Goal: Use online tool/utility: Use online tool/utility

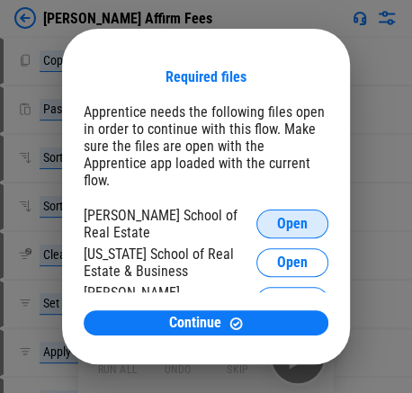
click at [213, 217] on span "Open" at bounding box center [292, 224] width 31 height 14
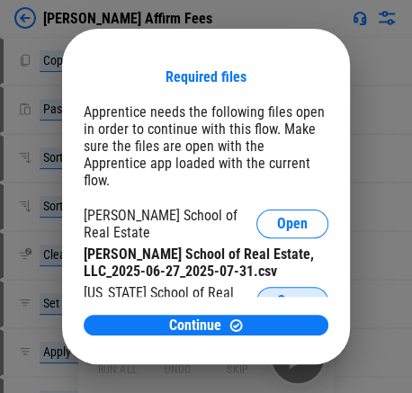
click at [213, 294] on span "Open" at bounding box center [292, 301] width 31 height 14
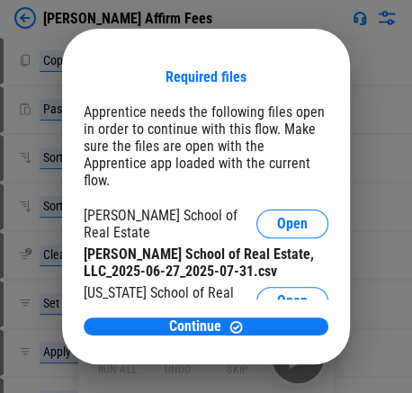
scroll to position [90, 0]
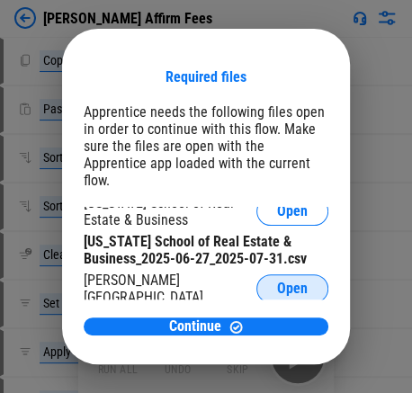
click at [213, 282] on span "Open" at bounding box center [292, 289] width 31 height 14
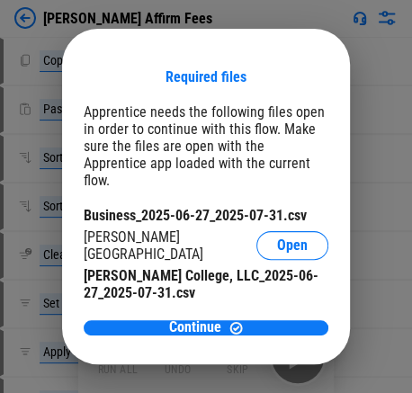
scroll to position [153, 0]
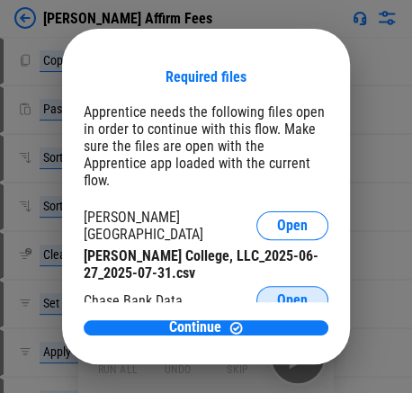
click at [213, 293] on span "Open" at bounding box center [292, 300] width 31 height 14
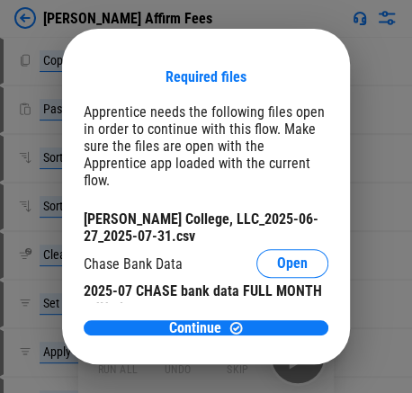
click at [187, 328] on span "Continue" at bounding box center [195, 328] width 52 height 14
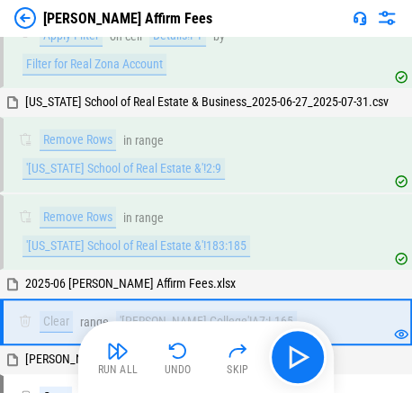
scroll to position [1198, 0]
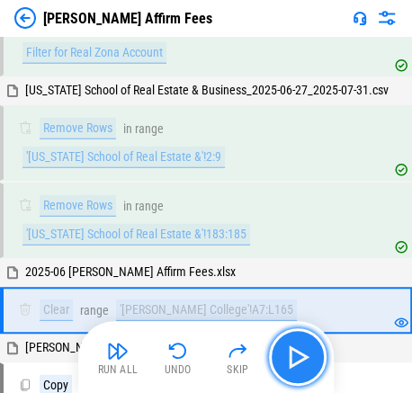
click at [213, 364] on img "button" at bounding box center [297, 357] width 29 height 29
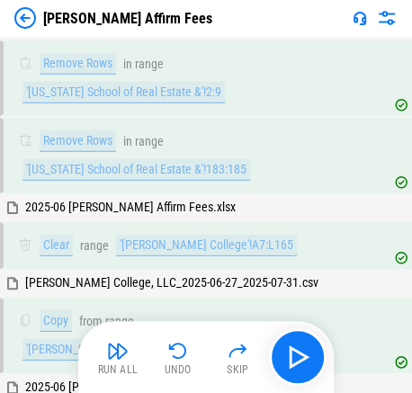
scroll to position [1320, 0]
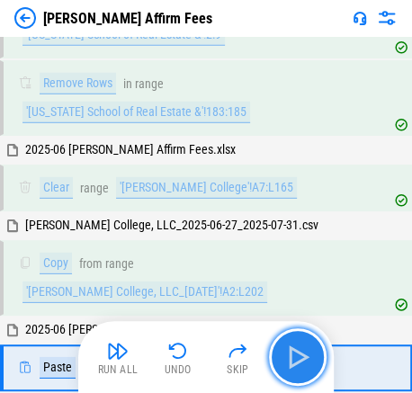
click at [213, 355] on img "button" at bounding box center [297, 357] width 29 height 29
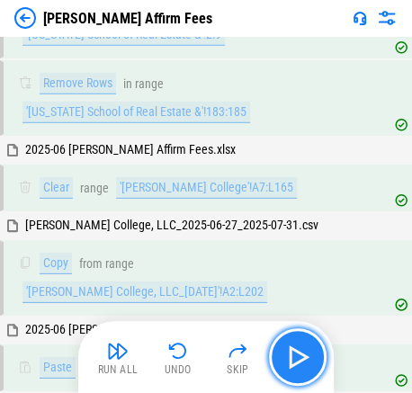
click at [213, 355] on img "button" at bounding box center [297, 357] width 29 height 29
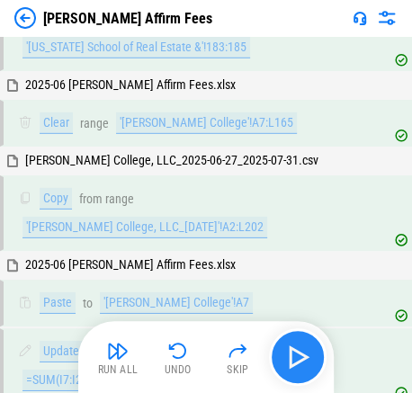
scroll to position [1441, 0]
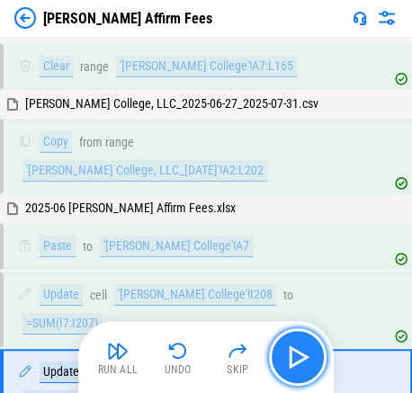
click at [213, 355] on img "button" at bounding box center [297, 357] width 29 height 29
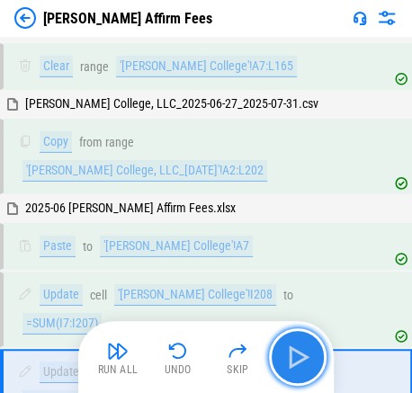
click at [213, 355] on img "button" at bounding box center [297, 357] width 29 height 29
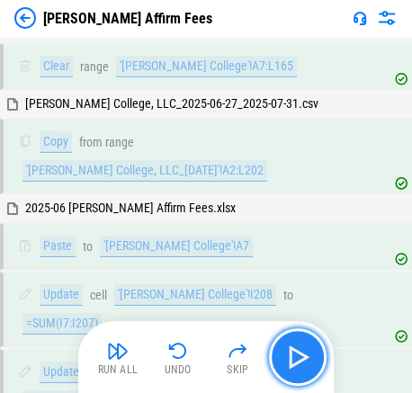
click at [213, 355] on img "button" at bounding box center [297, 357] width 29 height 29
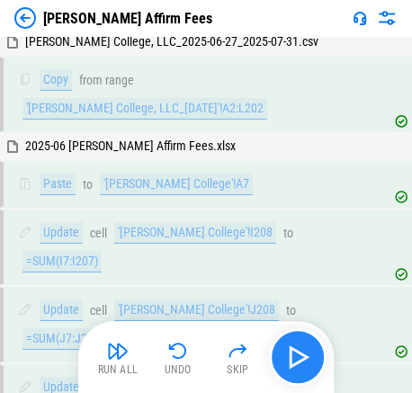
scroll to position [1537, 0]
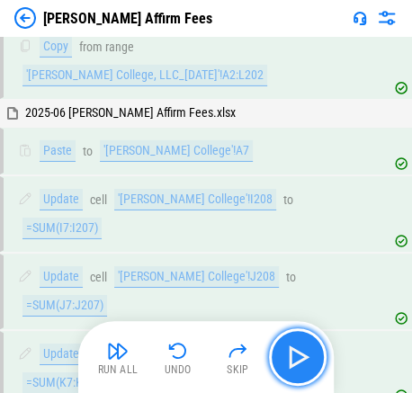
click at [213, 355] on img "button" at bounding box center [297, 357] width 29 height 29
click at [213, 362] on img "button" at bounding box center [297, 357] width 29 height 29
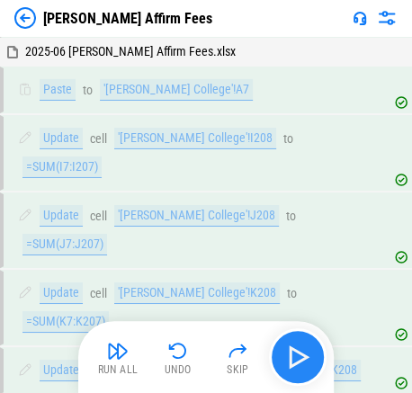
scroll to position [1631, 0]
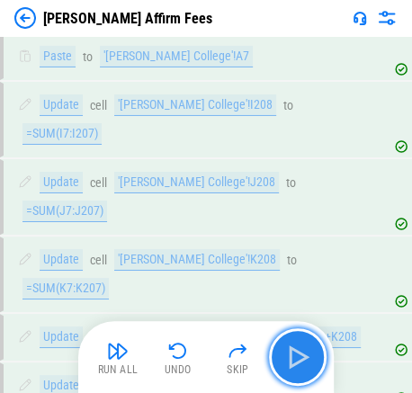
click at [213, 362] on img "button" at bounding box center [297, 357] width 29 height 29
click at [213, 359] on img "button" at bounding box center [297, 357] width 29 height 29
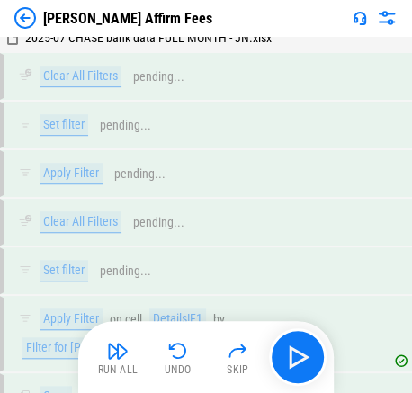
scroll to position [2066, 0]
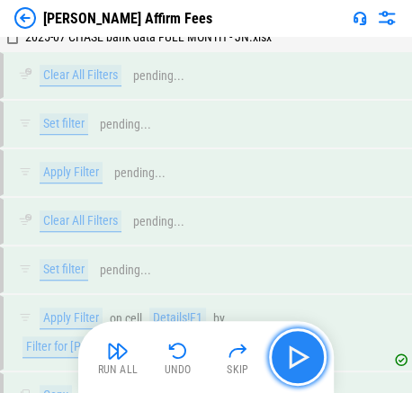
click at [213, 349] on img "button" at bounding box center [297, 357] width 29 height 29
click at [213, 355] on img "button" at bounding box center [297, 357] width 29 height 29
click at [213, 357] on img "button" at bounding box center [297, 357] width 29 height 29
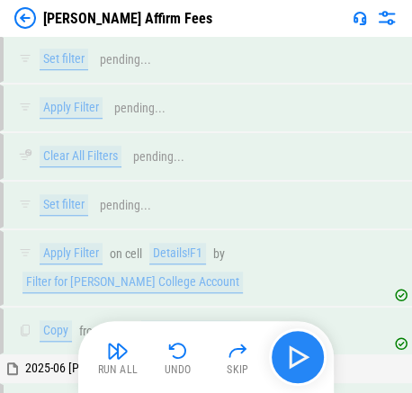
scroll to position [2187, 0]
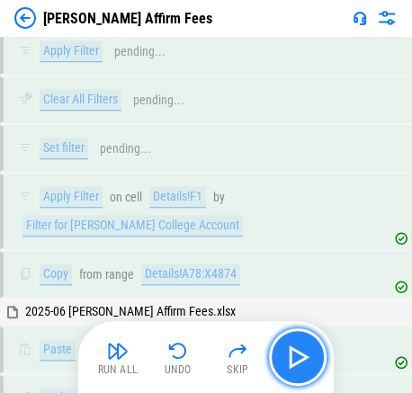
click at [213, 357] on img "button" at bounding box center [297, 357] width 29 height 29
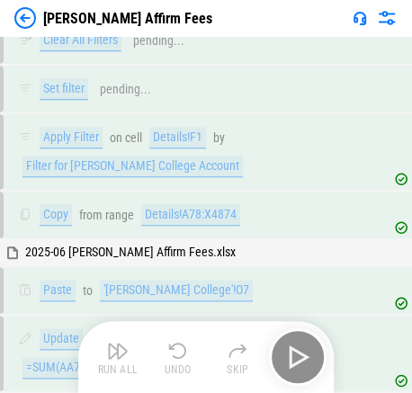
scroll to position [2272, 0]
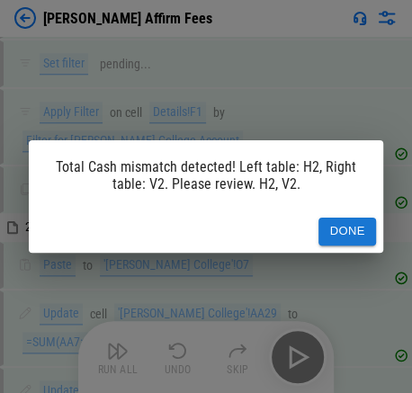
click at [213, 232] on button "Done" at bounding box center [348, 232] width 58 height 28
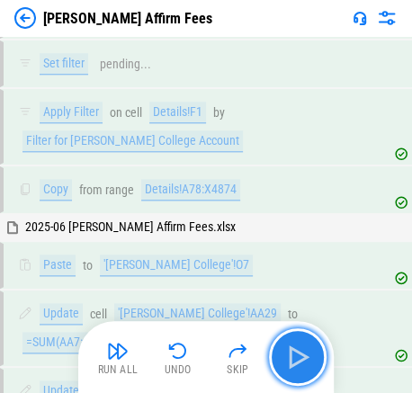
click at [213, 354] on img "button" at bounding box center [297, 357] width 29 height 29
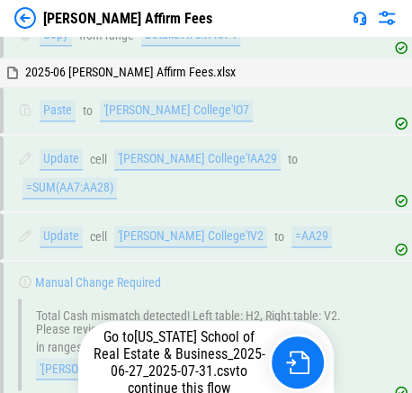
scroll to position [2429, 0]
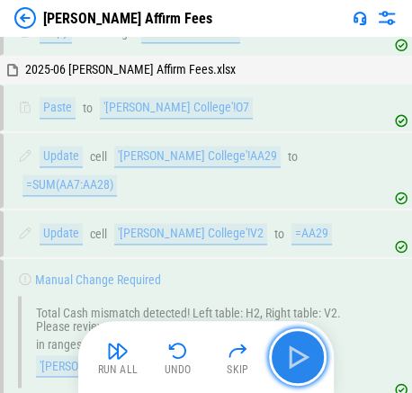
click at [213, 357] on img "button" at bounding box center [297, 357] width 29 height 29
click at [213, 362] on img "button" at bounding box center [297, 357] width 29 height 29
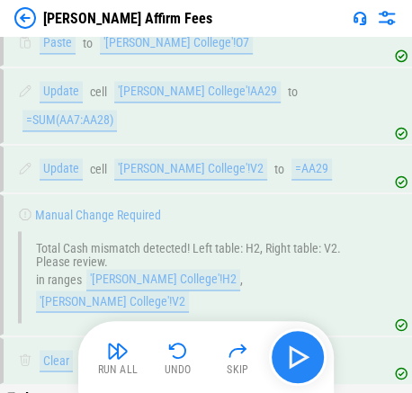
scroll to position [2552, 0]
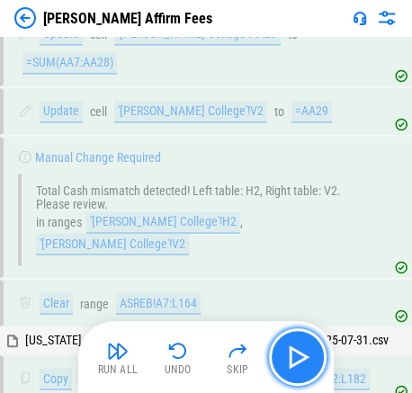
click at [213, 360] on img "button" at bounding box center [297, 357] width 29 height 29
click at [213, 355] on img "button" at bounding box center [297, 357] width 29 height 29
click at [213, 357] on img "button" at bounding box center [297, 357] width 29 height 29
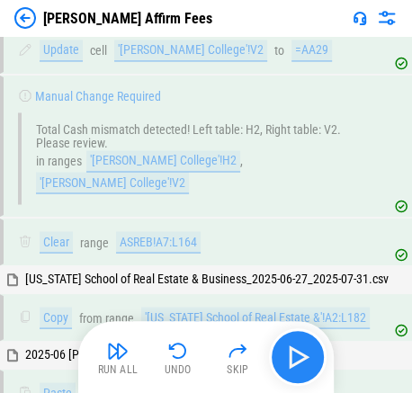
scroll to position [2646, 0]
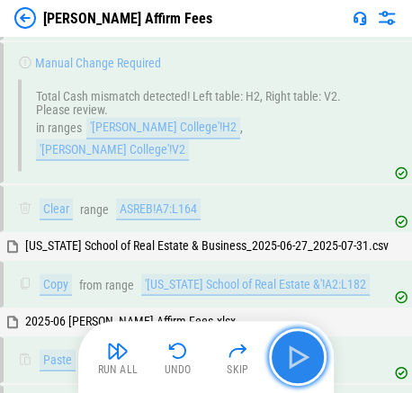
click at [213, 357] on img "button" at bounding box center [297, 357] width 29 height 29
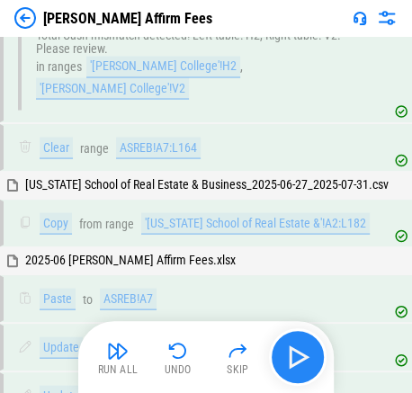
scroll to position [2741, 0]
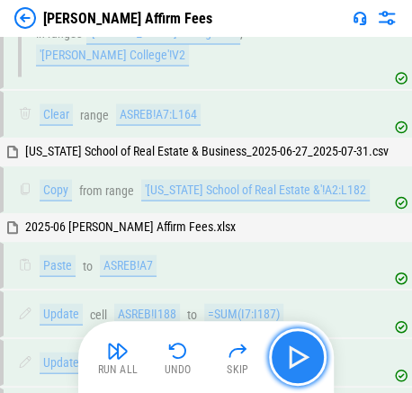
click at [213, 357] on img "button" at bounding box center [297, 357] width 29 height 29
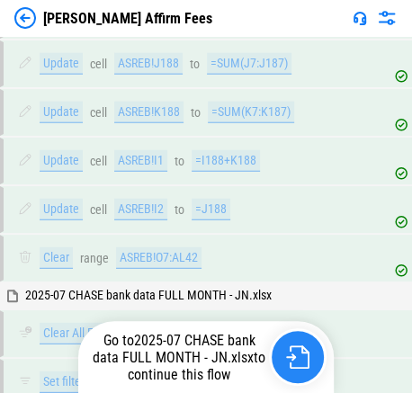
scroll to position [3175, 0]
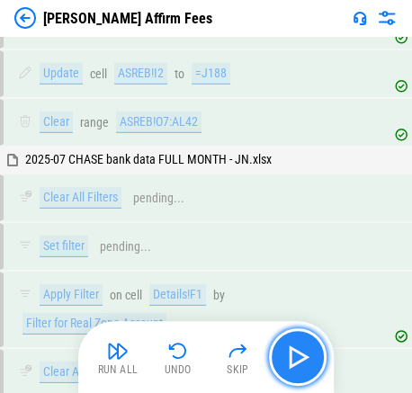
click at [213, 357] on img "button" at bounding box center [297, 357] width 29 height 29
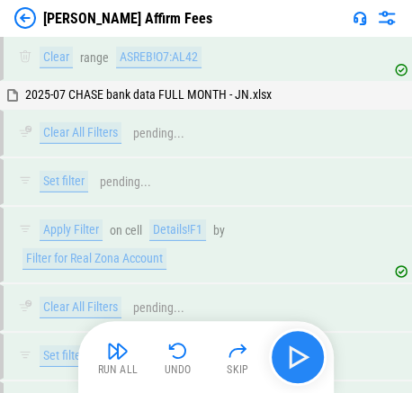
scroll to position [3298, 0]
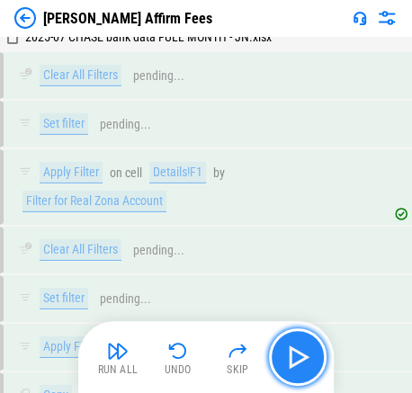
click at [213, 357] on img "button" at bounding box center [297, 357] width 29 height 29
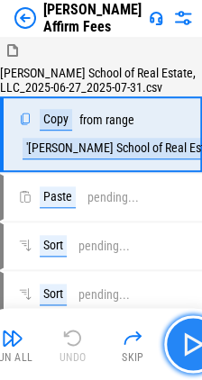
click at [187, 352] on img "button" at bounding box center [192, 343] width 29 height 29
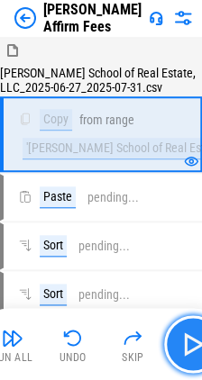
click at [187, 352] on img "button" at bounding box center [192, 343] width 29 height 29
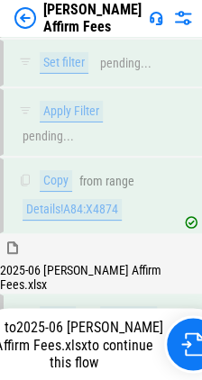
scroll to position [5373, 0]
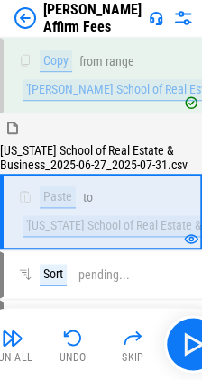
scroll to position [81, 0]
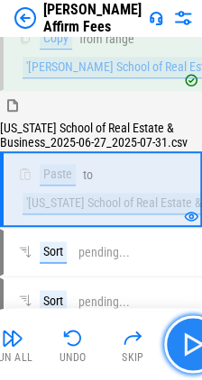
click at [190, 346] on img "button" at bounding box center [192, 343] width 29 height 29
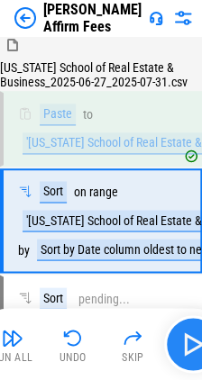
scroll to position [172, 0]
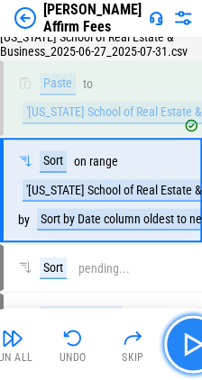
click at [188, 346] on img "button" at bounding box center [192, 343] width 29 height 29
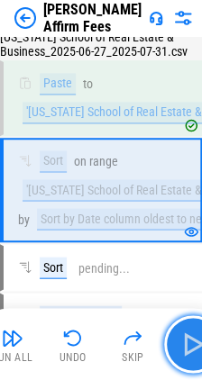
click at [188, 346] on img "button" at bounding box center [192, 343] width 29 height 29
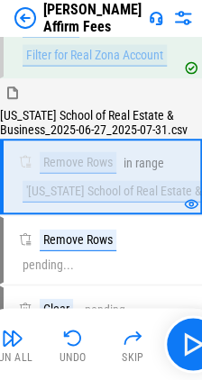
scroll to position [1699, 0]
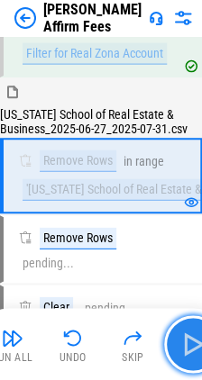
click at [187, 354] on img "button" at bounding box center [192, 343] width 29 height 29
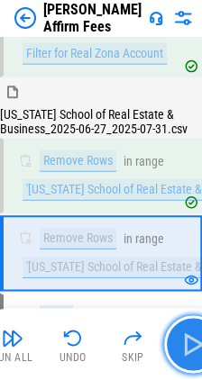
click at [186, 346] on img "button" at bounding box center [192, 343] width 29 height 29
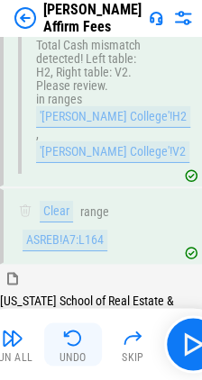
scroll to position [3940, 0]
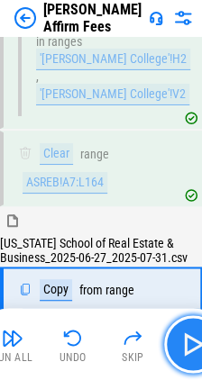
click at [186, 338] on img "button" at bounding box center [192, 343] width 29 height 29
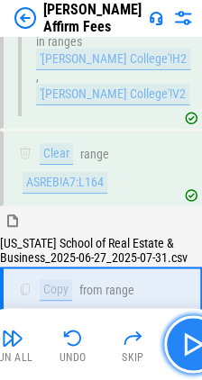
click at [184, 343] on img "button" at bounding box center [192, 343] width 29 height 29
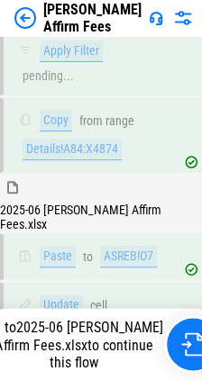
scroll to position [5373, 0]
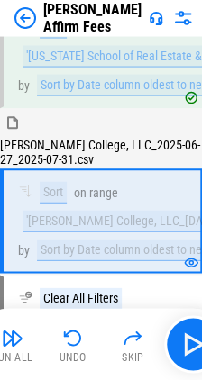
scroll to position [337, 0]
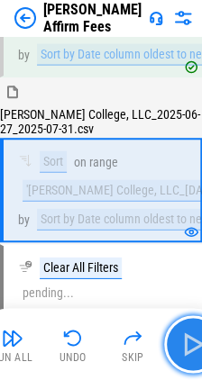
click at [187, 348] on img "button" at bounding box center [192, 343] width 29 height 29
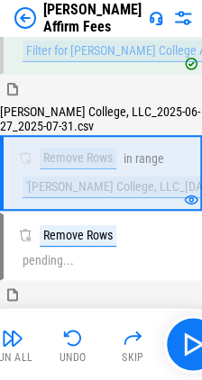
scroll to position [1207, 0]
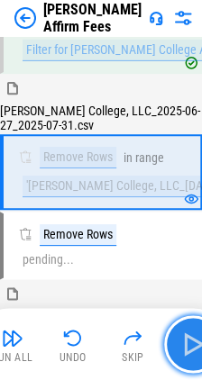
click at [190, 342] on img "button" at bounding box center [192, 343] width 29 height 29
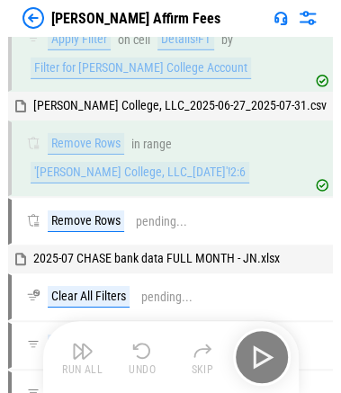
scroll to position [959, 0]
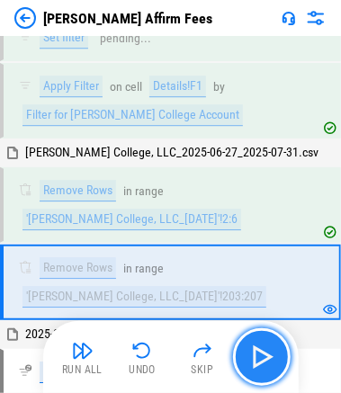
click at [213, 359] on img "button" at bounding box center [261, 357] width 29 height 29
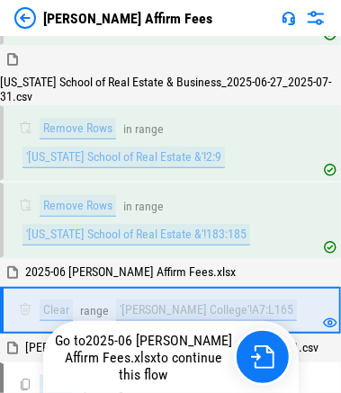
scroll to position [1465, 0]
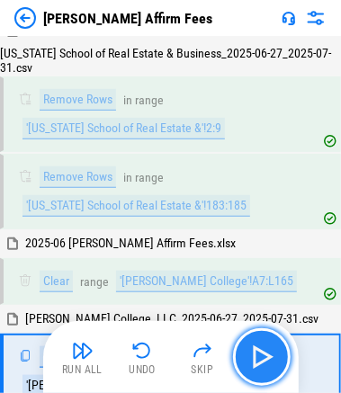
click at [213, 360] on img "button" at bounding box center [261, 357] width 29 height 29
click at [213, 357] on img "button" at bounding box center [261, 357] width 29 height 29
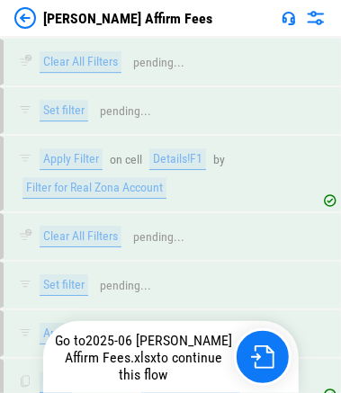
scroll to position [3833, 0]
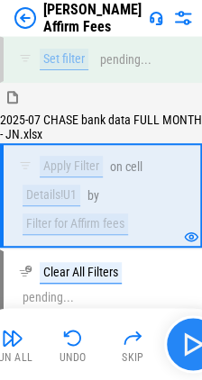
scroll to position [616, 0]
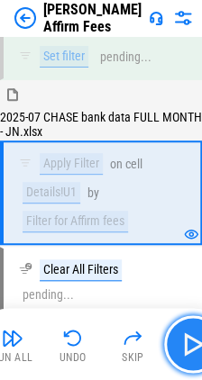
click at [187, 341] on img "button" at bounding box center [192, 343] width 29 height 29
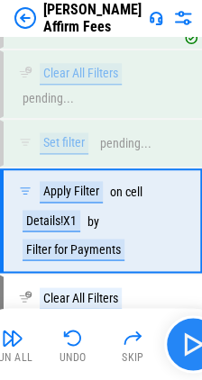
scroll to position [836, 0]
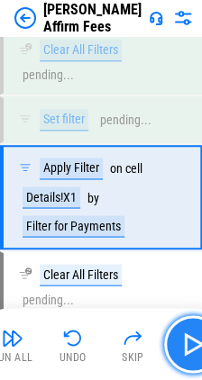
click at [186, 349] on img "button" at bounding box center [192, 343] width 29 height 29
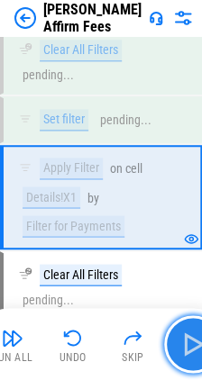
click at [186, 349] on img "button" at bounding box center [192, 343] width 29 height 29
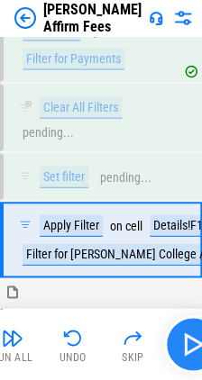
scroll to position [1056, 0]
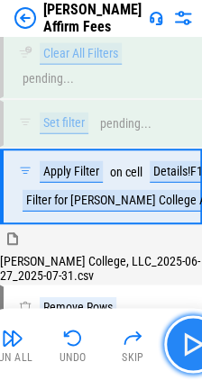
click at [186, 349] on img "button" at bounding box center [192, 343] width 29 height 29
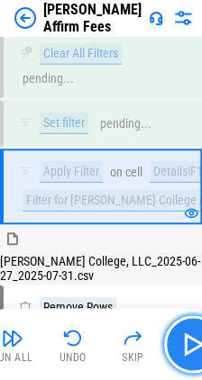
click at [186, 353] on img "button" at bounding box center [192, 343] width 29 height 29
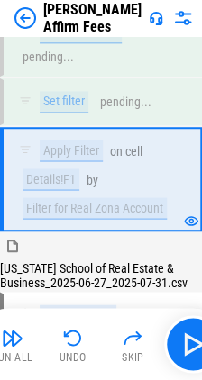
scroll to position [1549, 0]
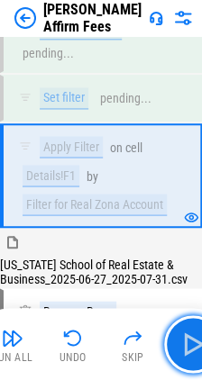
click at [187, 343] on img "button" at bounding box center [192, 343] width 29 height 29
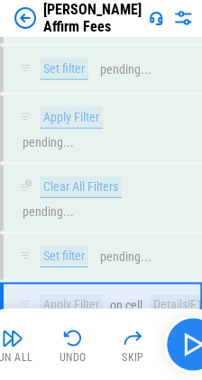
scroll to position [3144, 0]
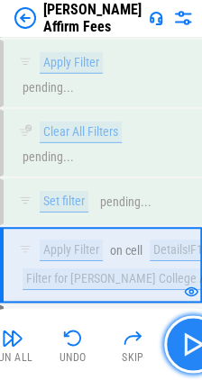
click at [186, 348] on img "button" at bounding box center [192, 343] width 29 height 29
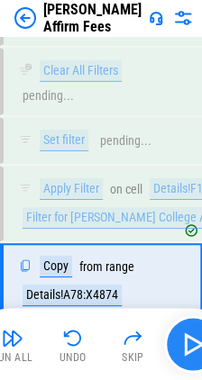
scroll to position [3235, 0]
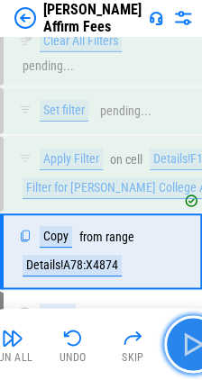
click at [186, 348] on img "button" at bounding box center [192, 343] width 29 height 29
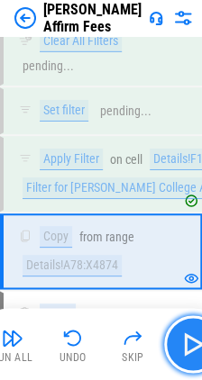
click at [186, 348] on img "button" at bounding box center [192, 343] width 29 height 29
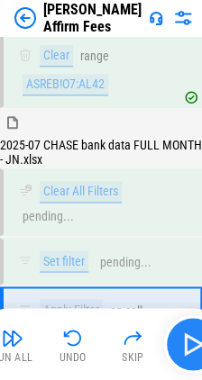
scroll to position [4864, 0]
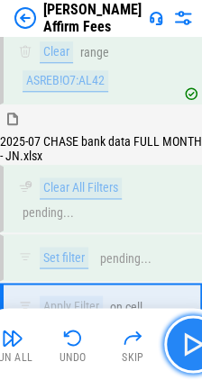
click at [188, 347] on img "button" at bounding box center [192, 343] width 29 height 29
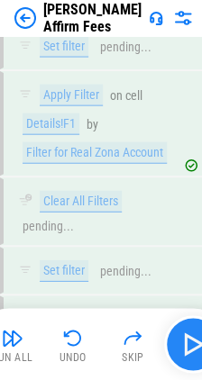
scroll to position [5118, 0]
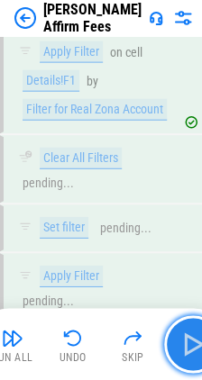
click at [188, 347] on img "button" at bounding box center [192, 343] width 29 height 29
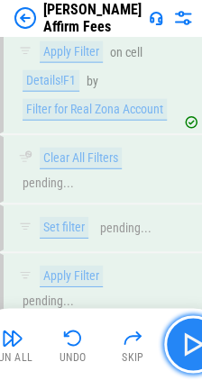
click at [188, 347] on img "button" at bounding box center [192, 343] width 29 height 29
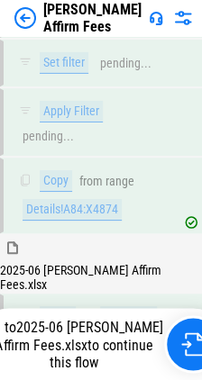
scroll to position [5373, 0]
